Goal: Transaction & Acquisition: Subscribe to service/newsletter

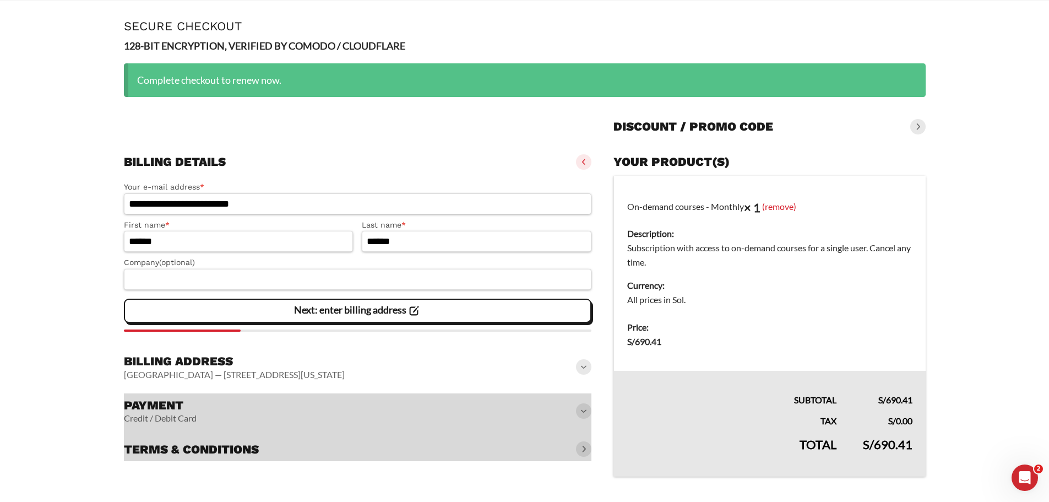
scroll to position [48, 0]
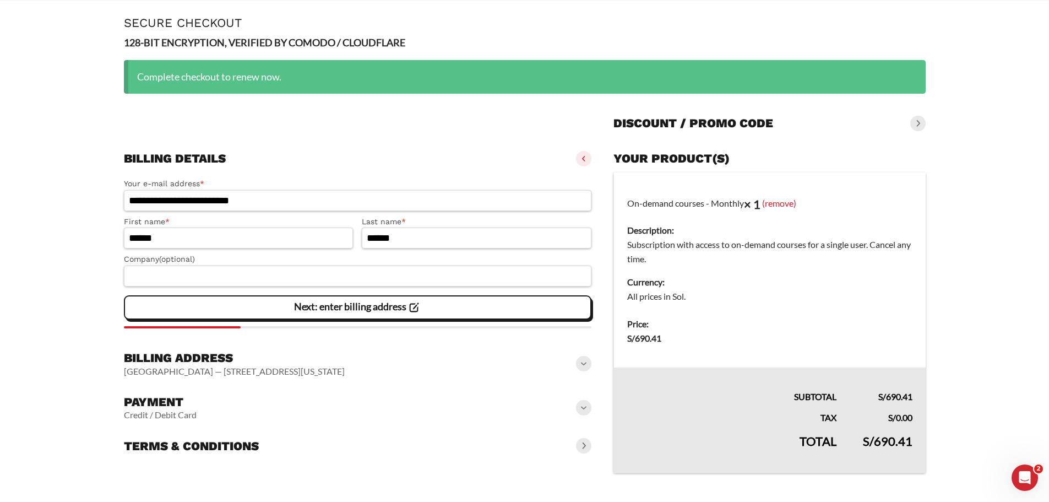
click at [0, 0] on slot "Credit / Debit Card" at bounding box center [0, 0] width 0 height 0
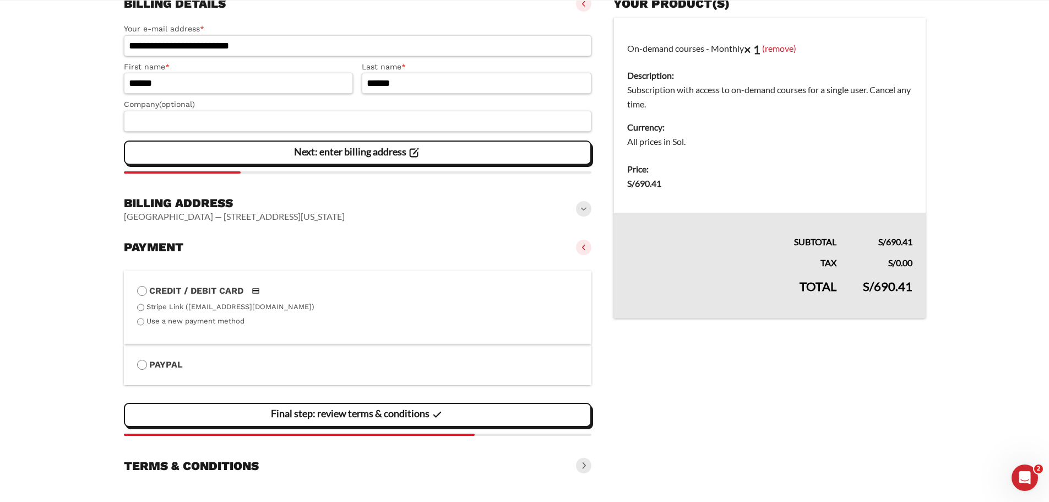
scroll to position [204, 0]
click at [189, 292] on label "Credit / Debit Card" at bounding box center [358, 291] width 442 height 14
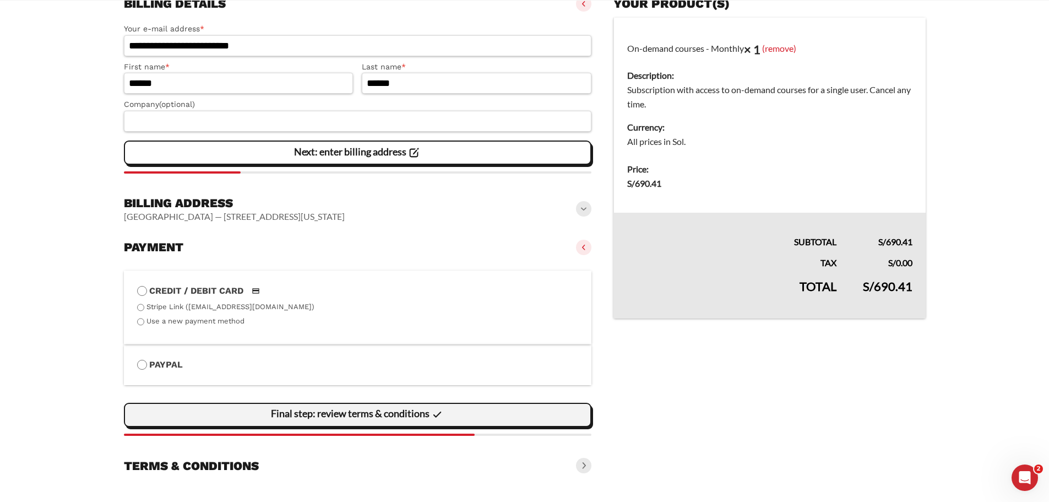
click at [0, 0] on slot "Final step: review terms & conditions" at bounding box center [0, 0] width 0 height 0
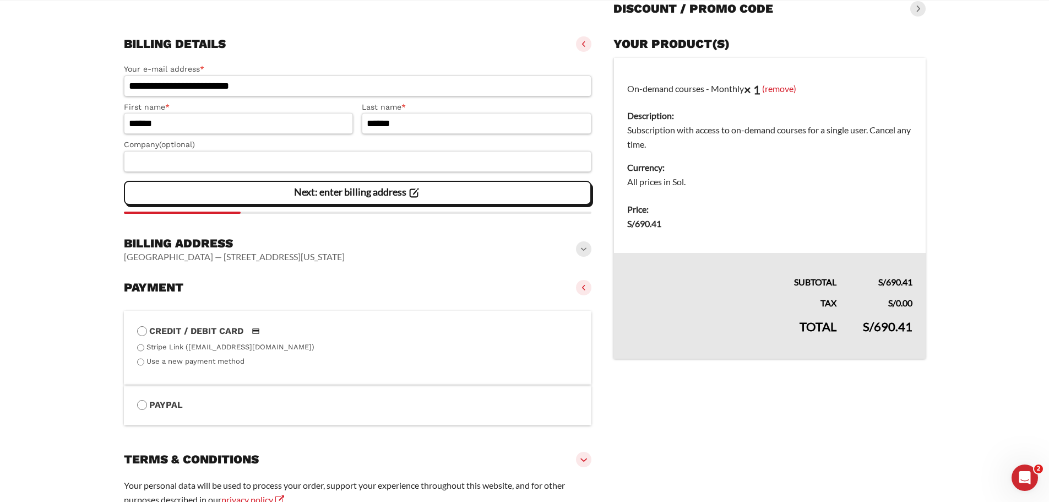
scroll to position [246, 0]
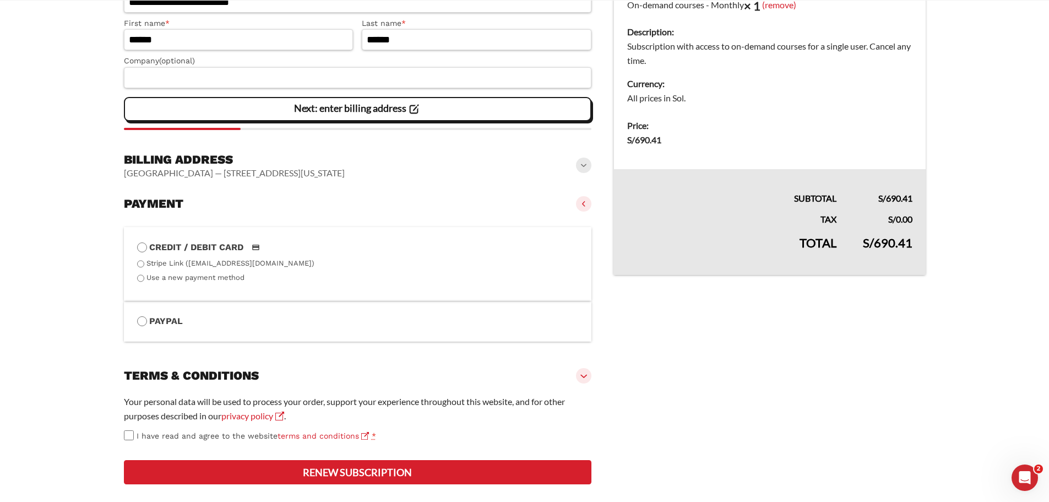
click at [263, 267] on label "Stripe Link ([EMAIL_ADDRESS][DOMAIN_NAME])" at bounding box center [230, 263] width 168 height 8
click at [172, 248] on label "Credit / Debit Card" at bounding box center [358, 247] width 442 height 14
click at [149, 266] on label "Stripe Link ([EMAIL_ADDRESS][DOMAIN_NAME])" at bounding box center [230, 263] width 168 height 8
click at [150, 279] on label "Use a new payment method" at bounding box center [195, 277] width 98 height 8
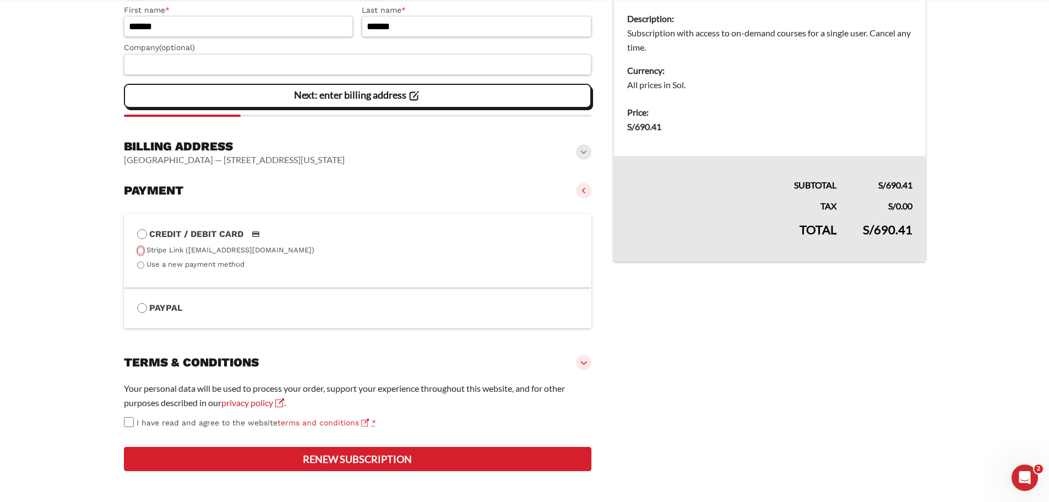
scroll to position [301, 0]
click at [361, 459] on button "Renew subscription" at bounding box center [358, 458] width 468 height 24
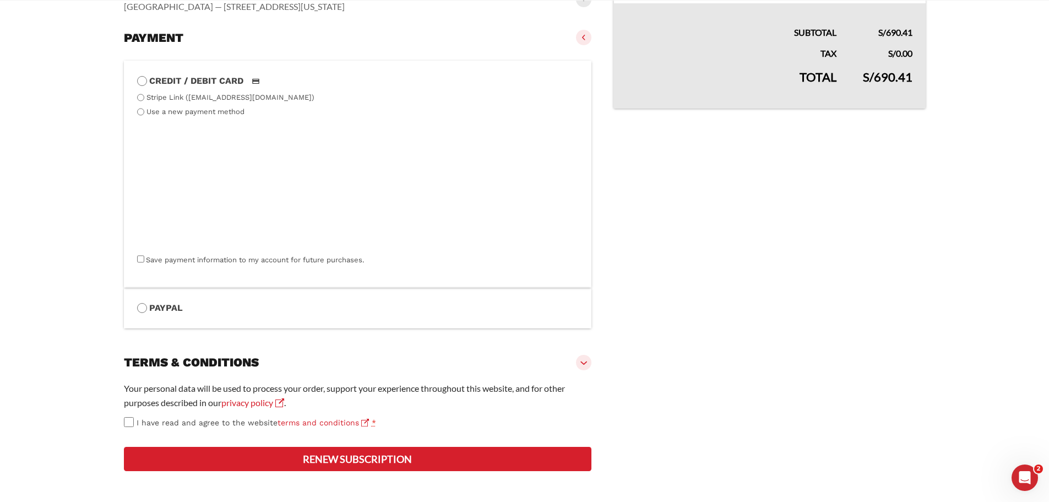
scroll to position [486, 0]
click at [329, 458] on button "Renew subscription" at bounding box center [358, 458] width 468 height 24
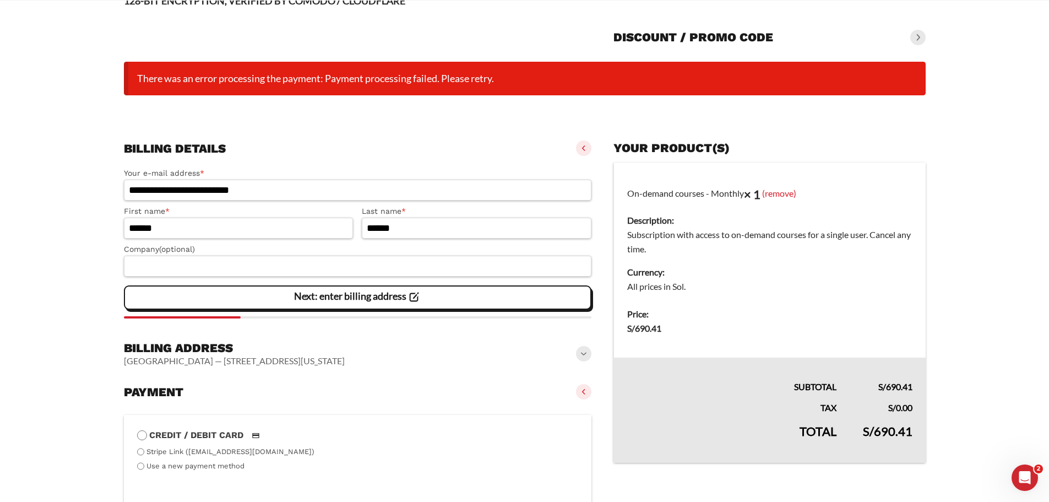
scroll to position [86, 0]
